Goal: Task Accomplishment & Management: Complete application form

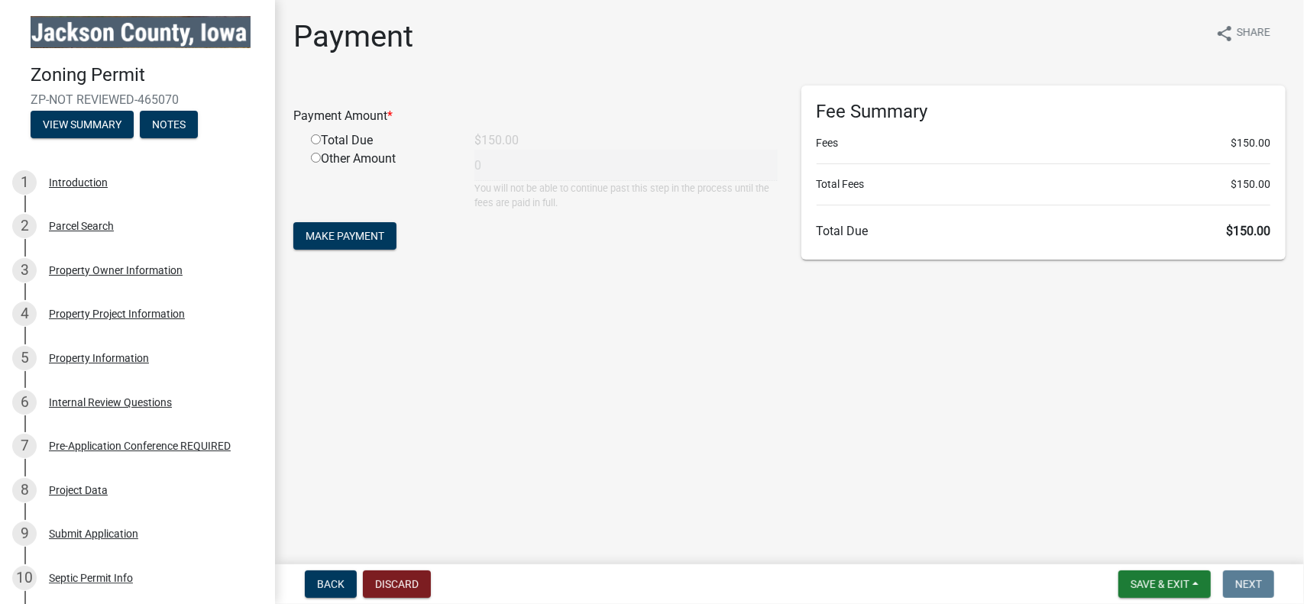
click at [317, 140] on input "radio" at bounding box center [316, 139] width 10 height 10
radio input "true"
type input "150"
click at [353, 239] on span "Make Payment" at bounding box center [345, 236] width 79 height 12
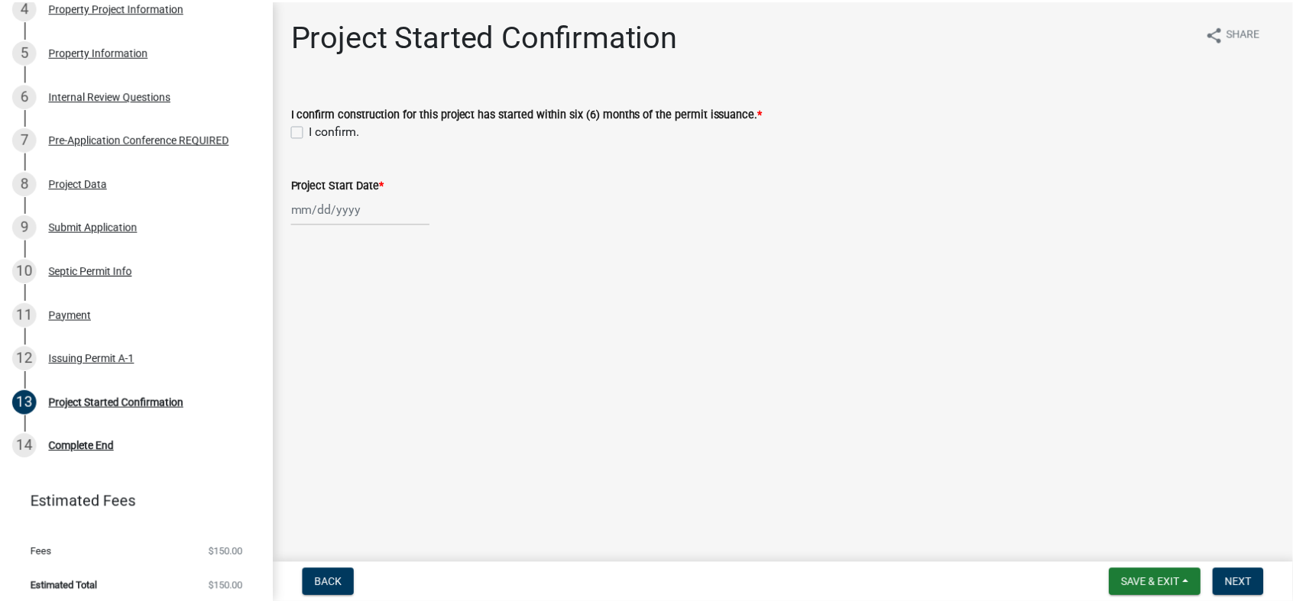
scroll to position [312, 0]
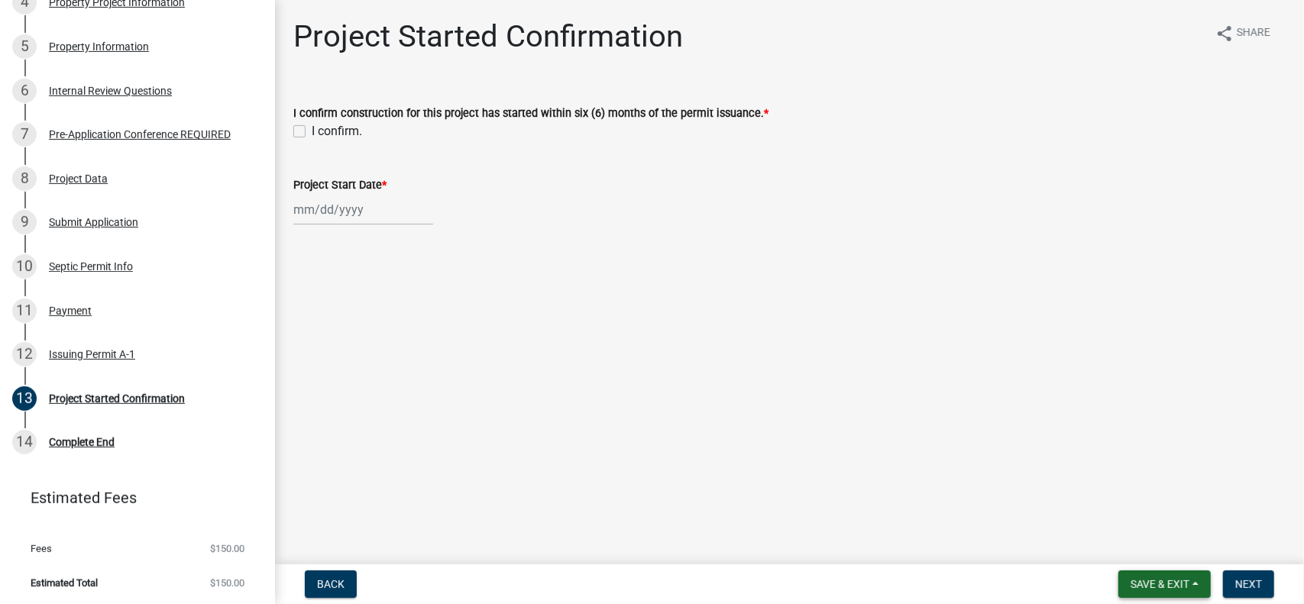
click at [1162, 590] on span "Save & Exit" at bounding box center [1160, 584] width 59 height 12
click at [1159, 548] on button "Save & Exit" at bounding box center [1150, 544] width 122 height 37
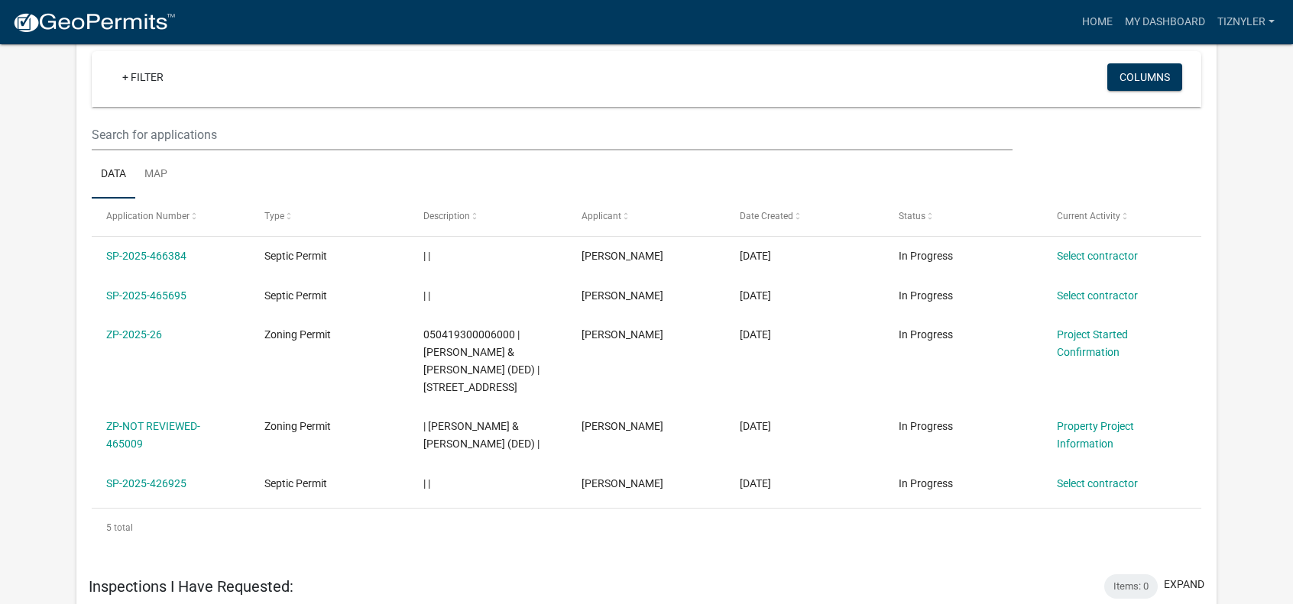
scroll to position [830, 0]
